Goal: Find specific page/section: Find specific page/section

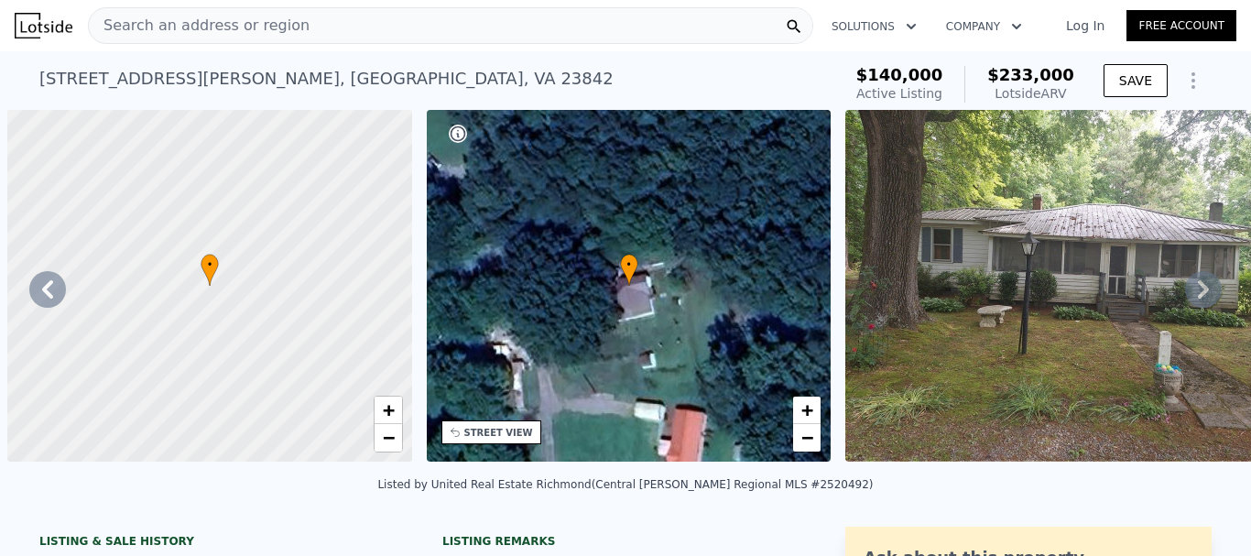
click at [428, 35] on div "Search an address or region" at bounding box center [450, 25] width 725 height 37
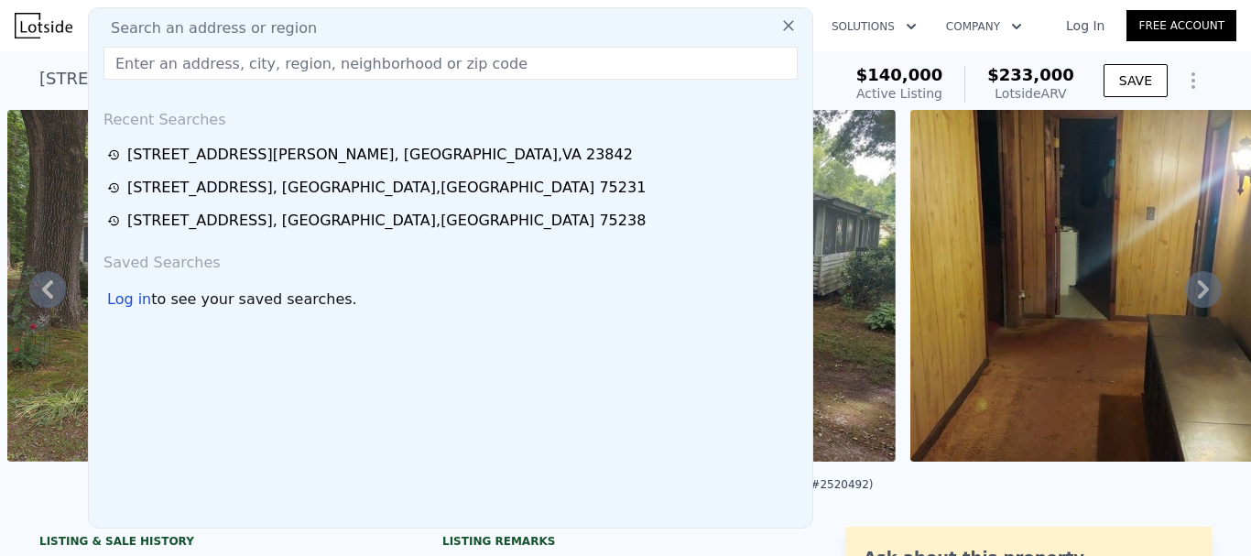
click at [326, 62] on input "text" at bounding box center [450, 63] width 694 height 33
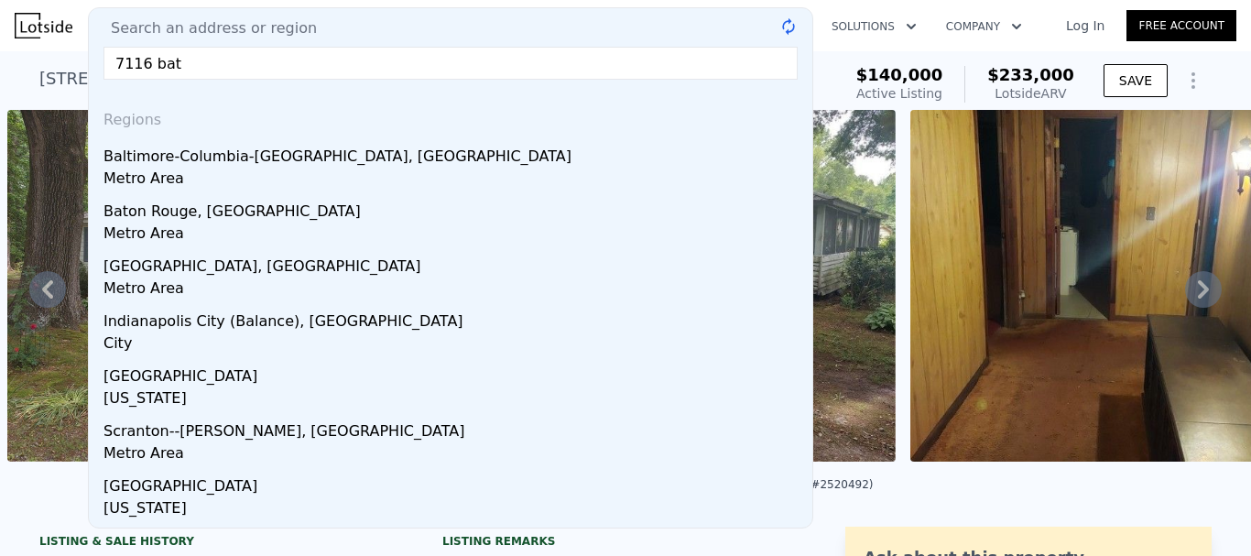
type input "7116 batt"
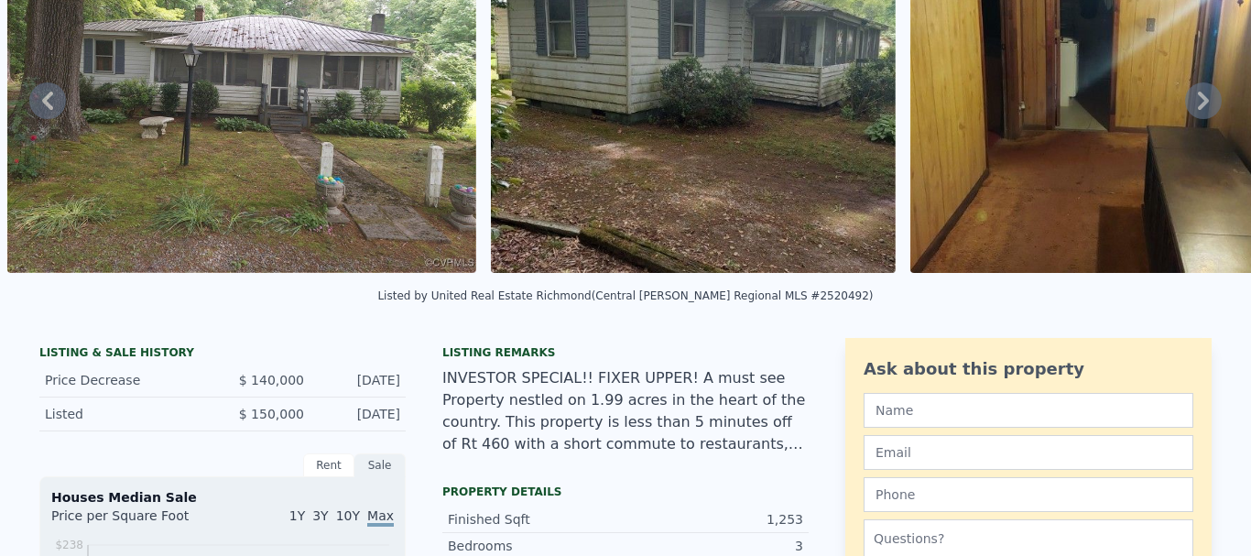
scroll to position [0, 0]
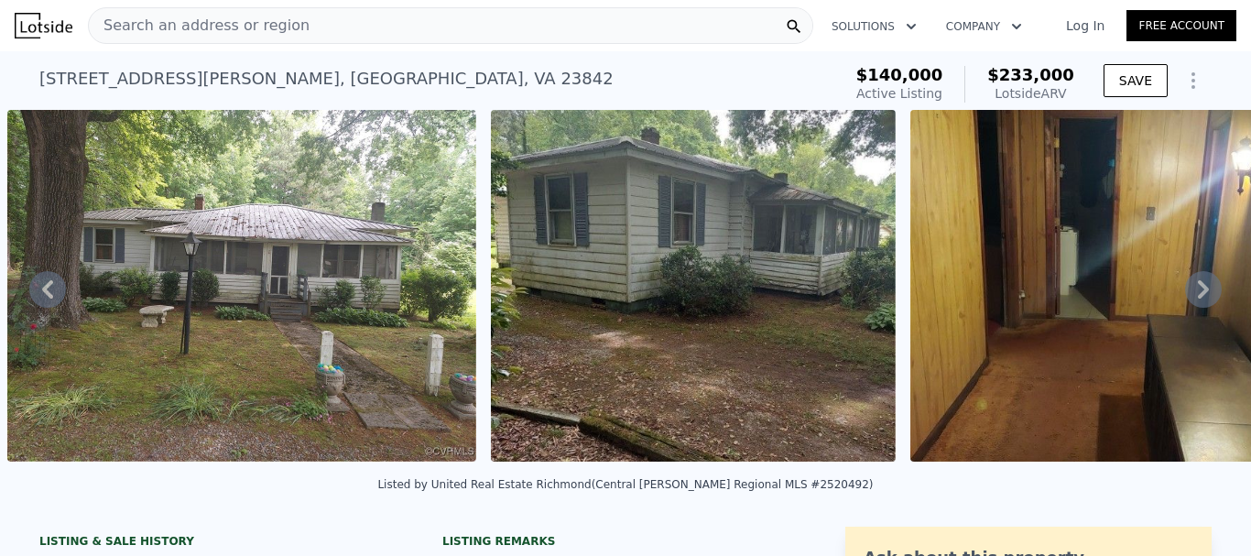
click at [1191, 301] on icon at bounding box center [1203, 289] width 37 height 37
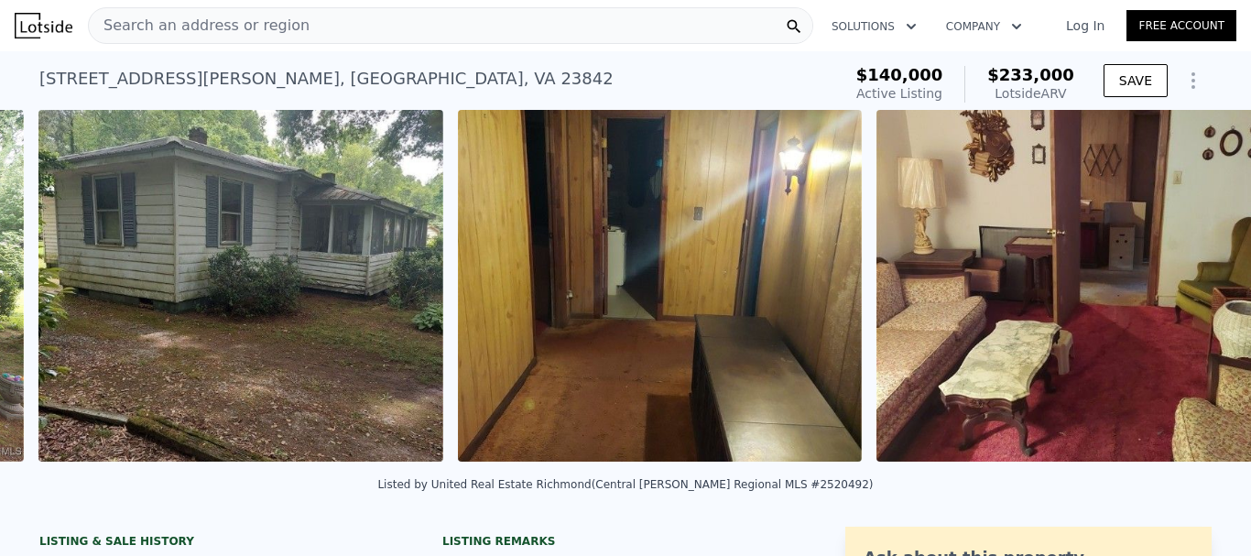
scroll to position [0, 1321]
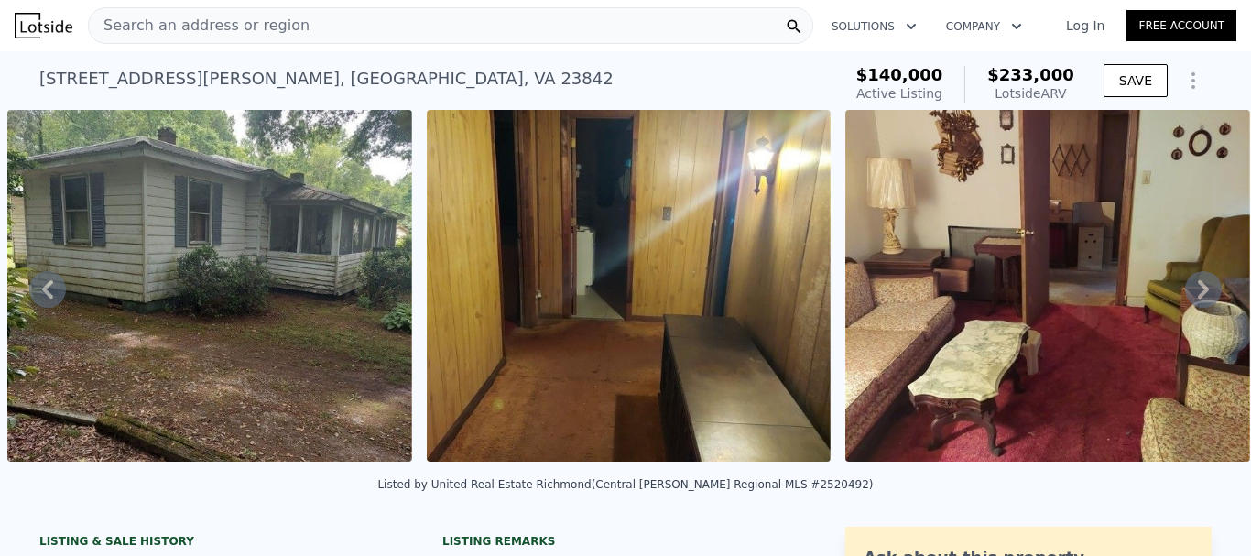
click at [48, 287] on icon at bounding box center [47, 289] width 37 height 37
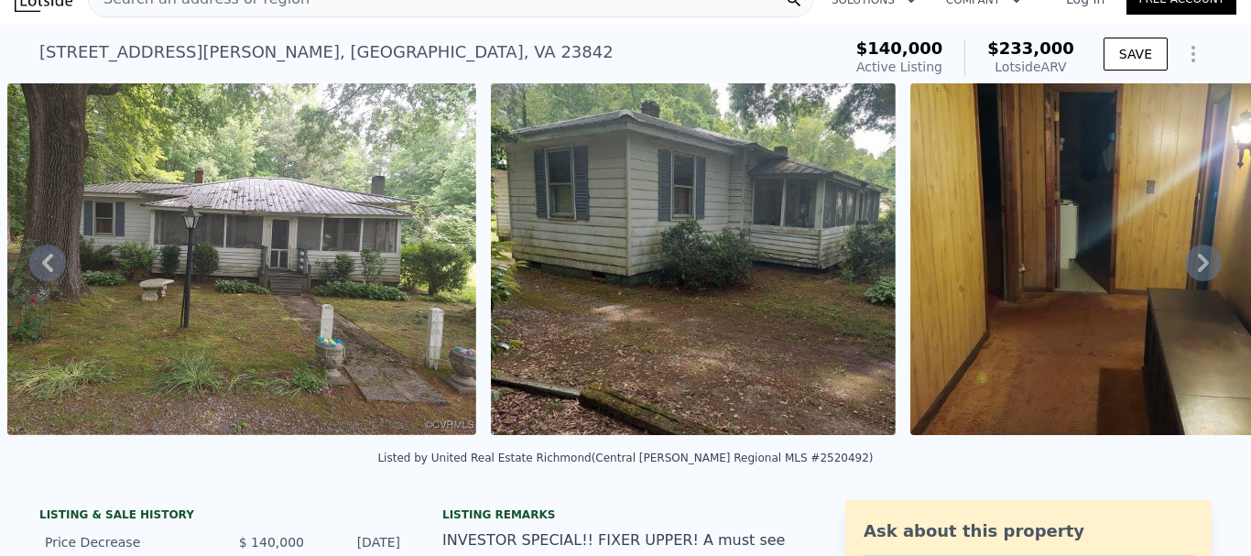
scroll to position [0, 0]
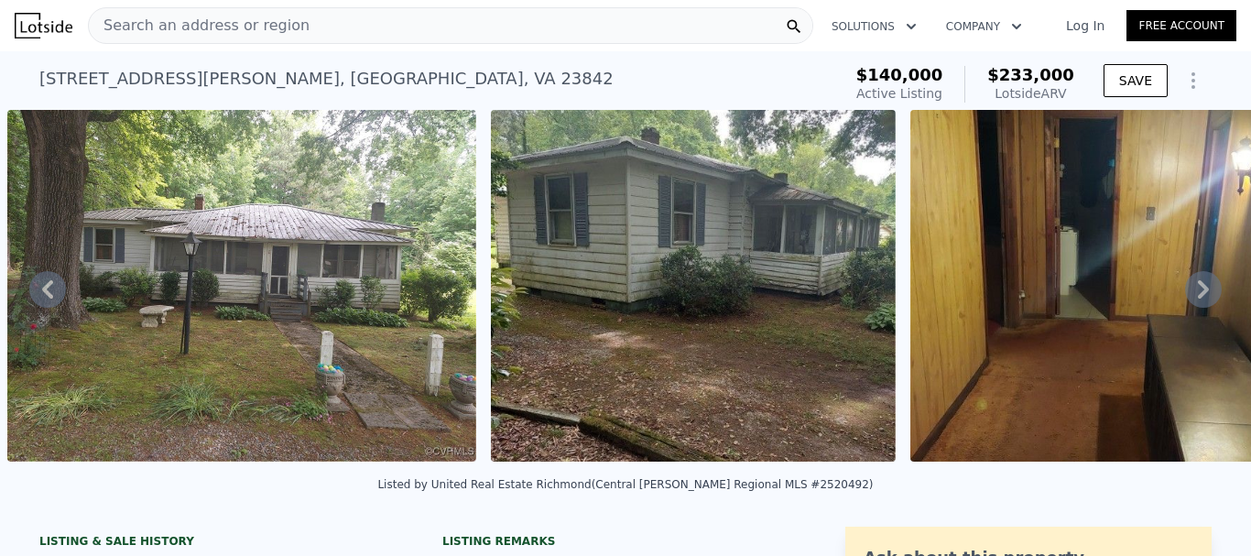
click at [459, 24] on div "Search an address or region" at bounding box center [450, 25] width 725 height 37
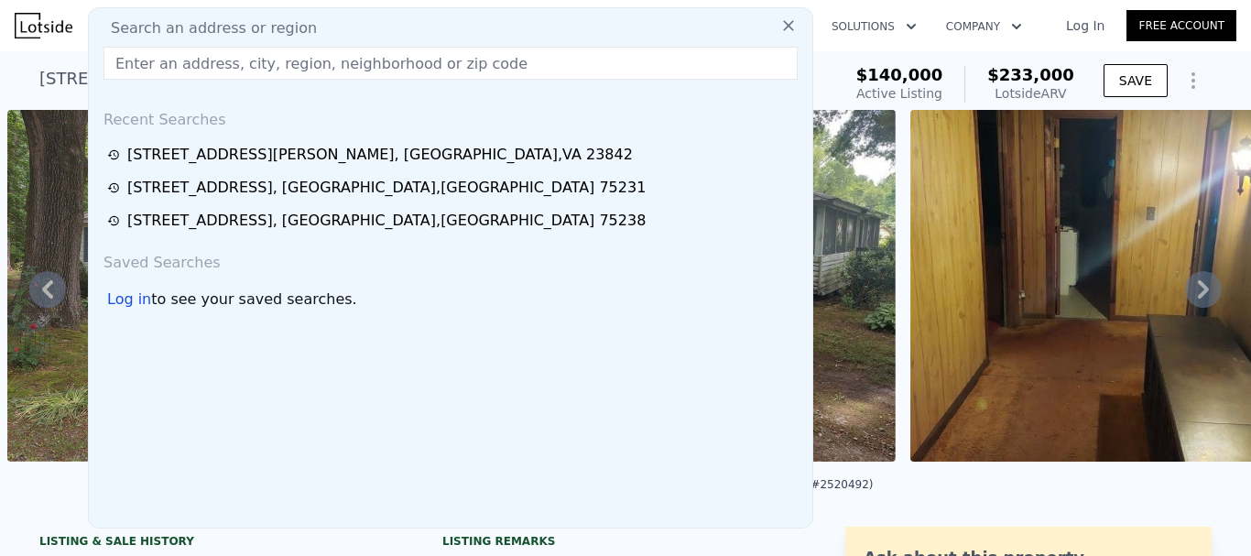
click at [284, 68] on input "text" at bounding box center [450, 63] width 694 height 33
paste input "[STREET_ADDRESS]"
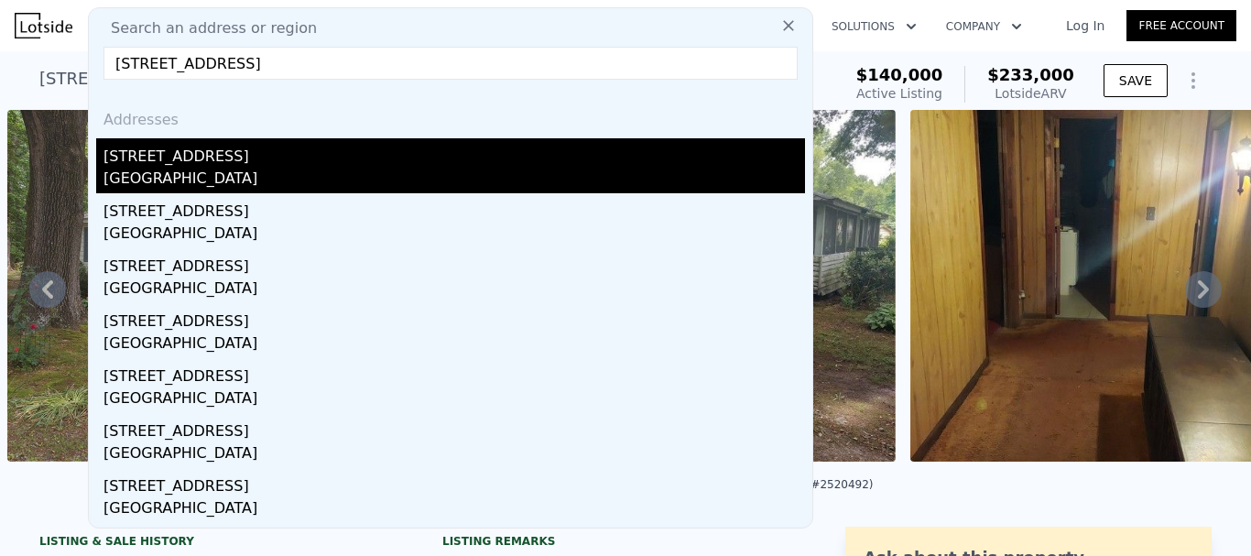
type input "[STREET_ADDRESS]"
click at [256, 181] on div "[GEOGRAPHIC_DATA]" at bounding box center [453, 181] width 701 height 26
